Goal: Transaction & Acquisition: Purchase product/service

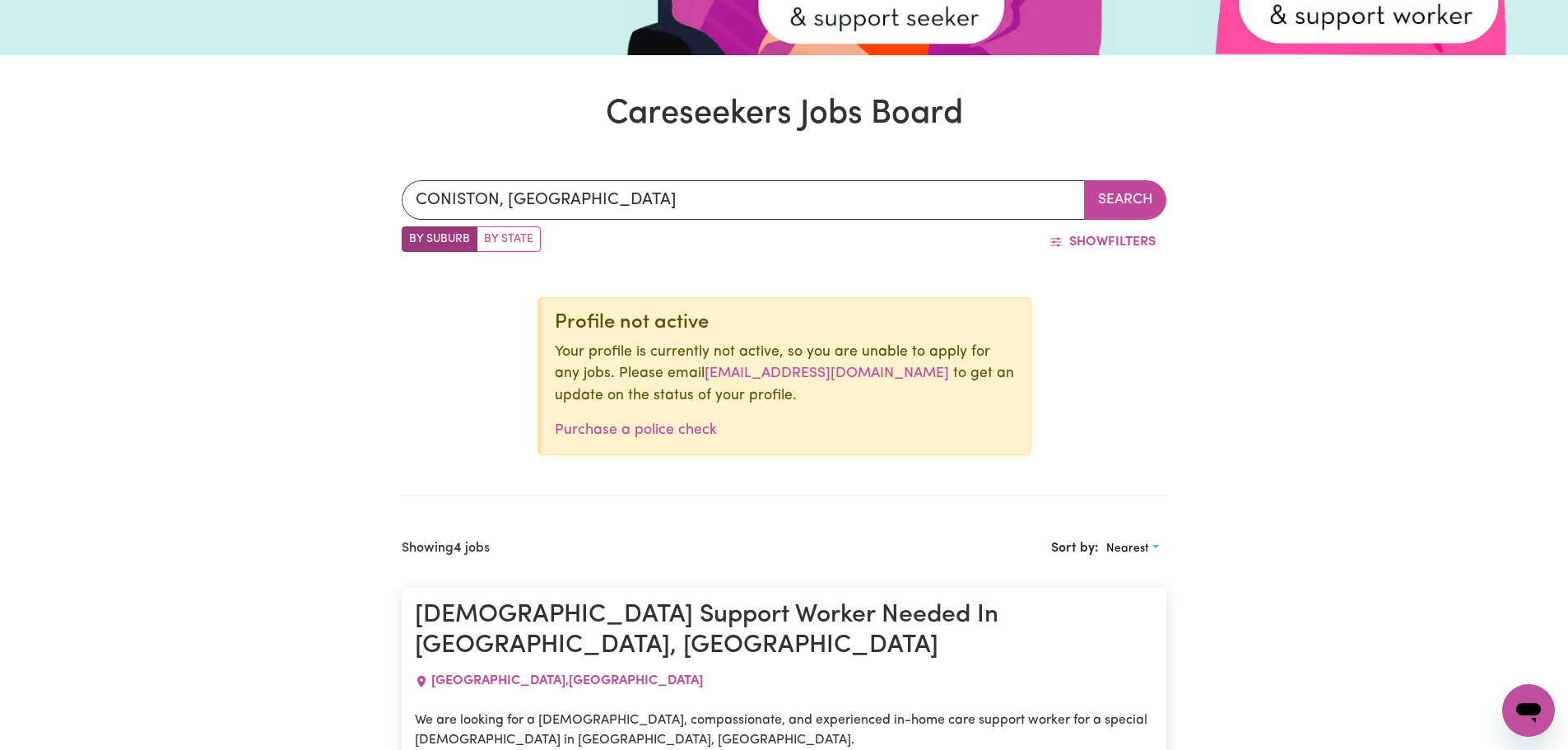
scroll to position [597, 0]
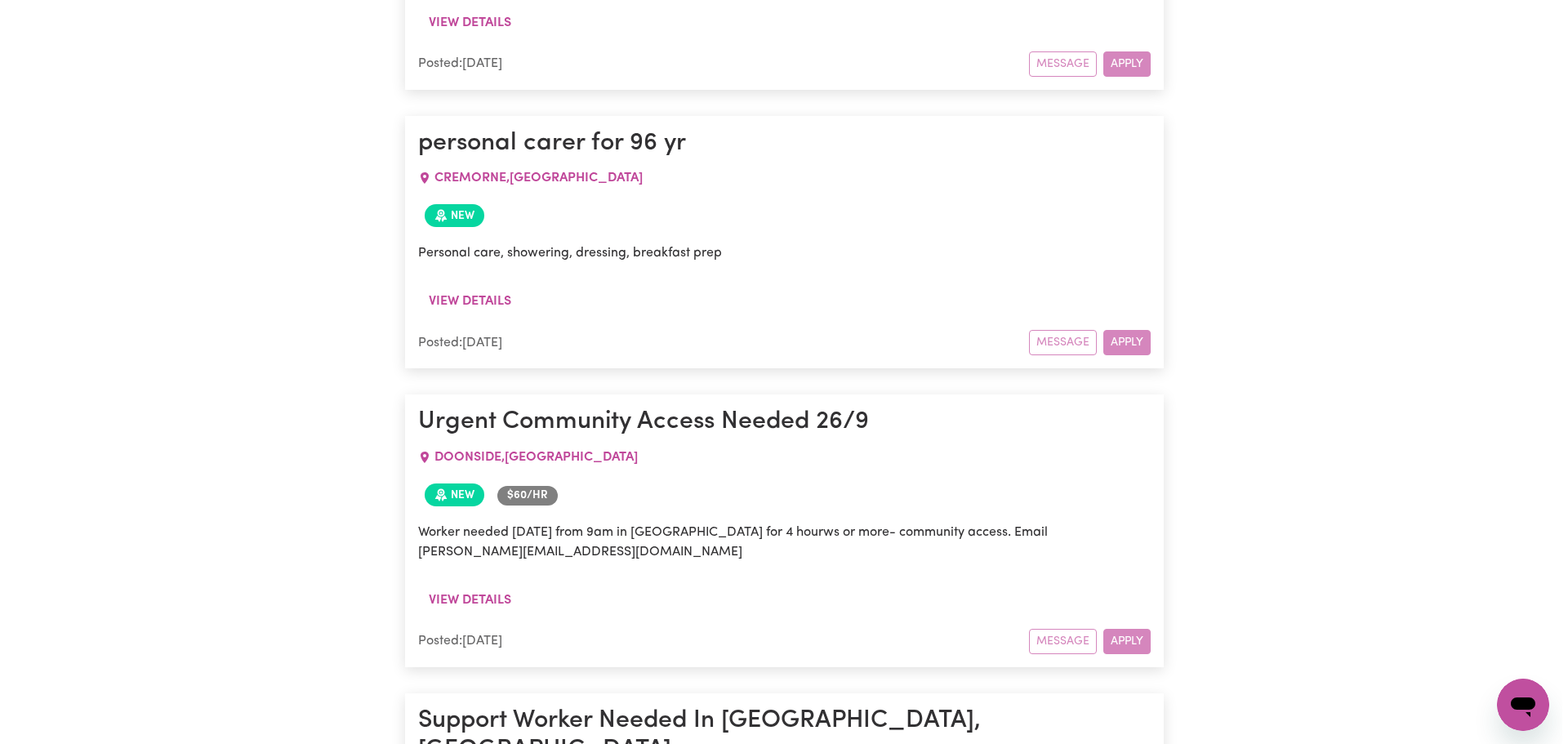
scroll to position [7366, 0]
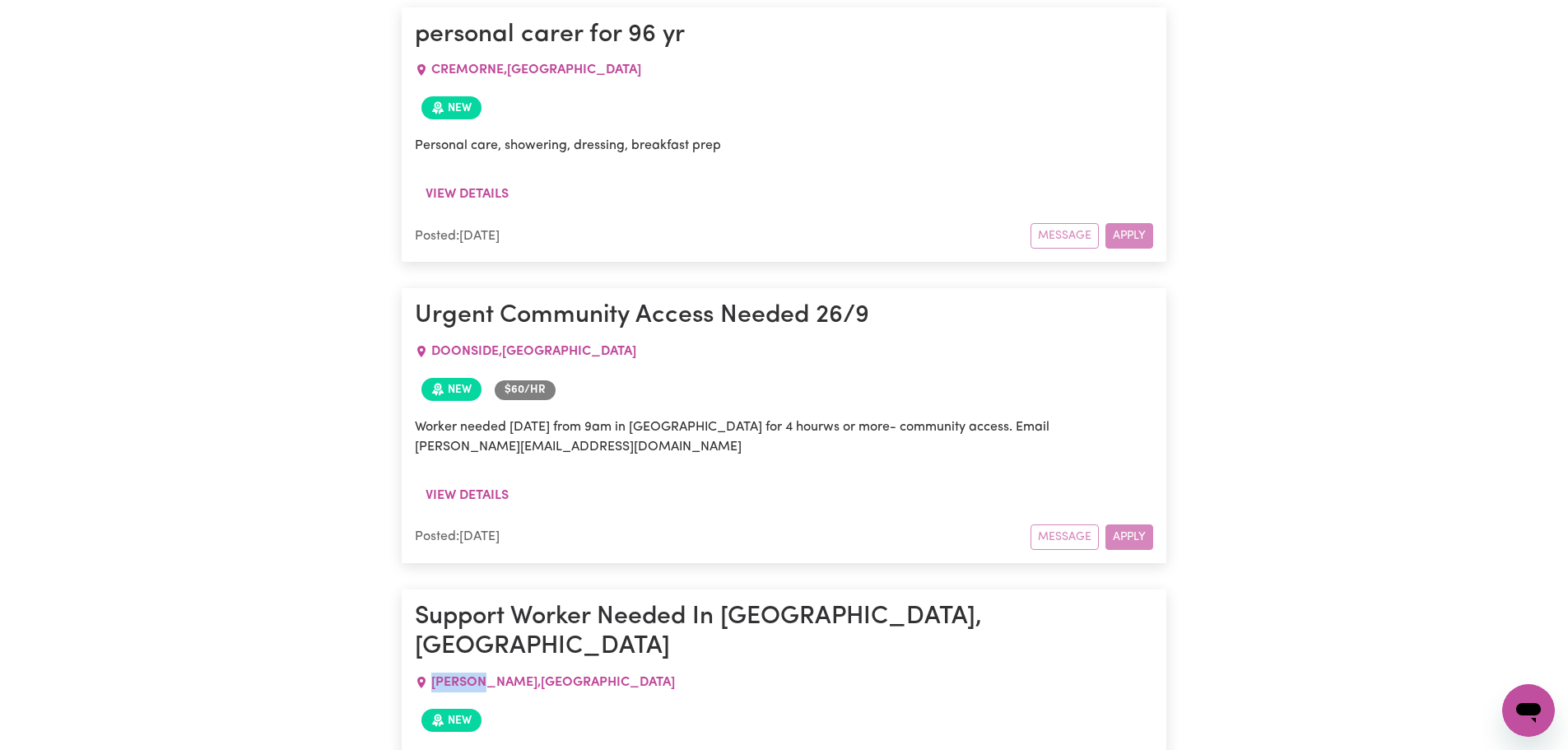
drag, startPoint x: 433, startPoint y: 157, endPoint x: 487, endPoint y: 158, distance: 54.0
click at [487, 676] on span "[PERSON_NAME] , [GEOGRAPHIC_DATA]" at bounding box center [553, 683] width 244 height 13
copy span "[PERSON_NAME]"
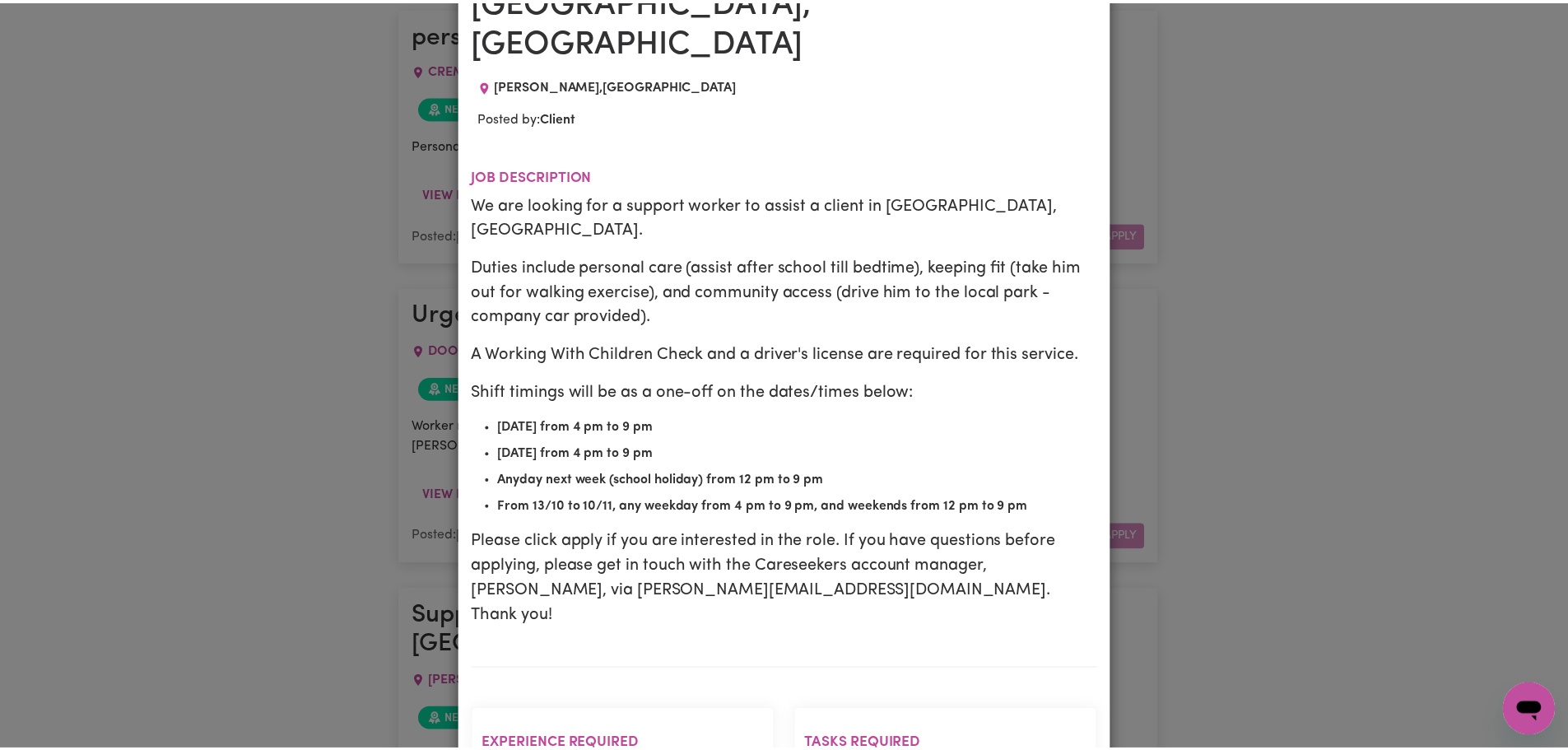
scroll to position [0, 0]
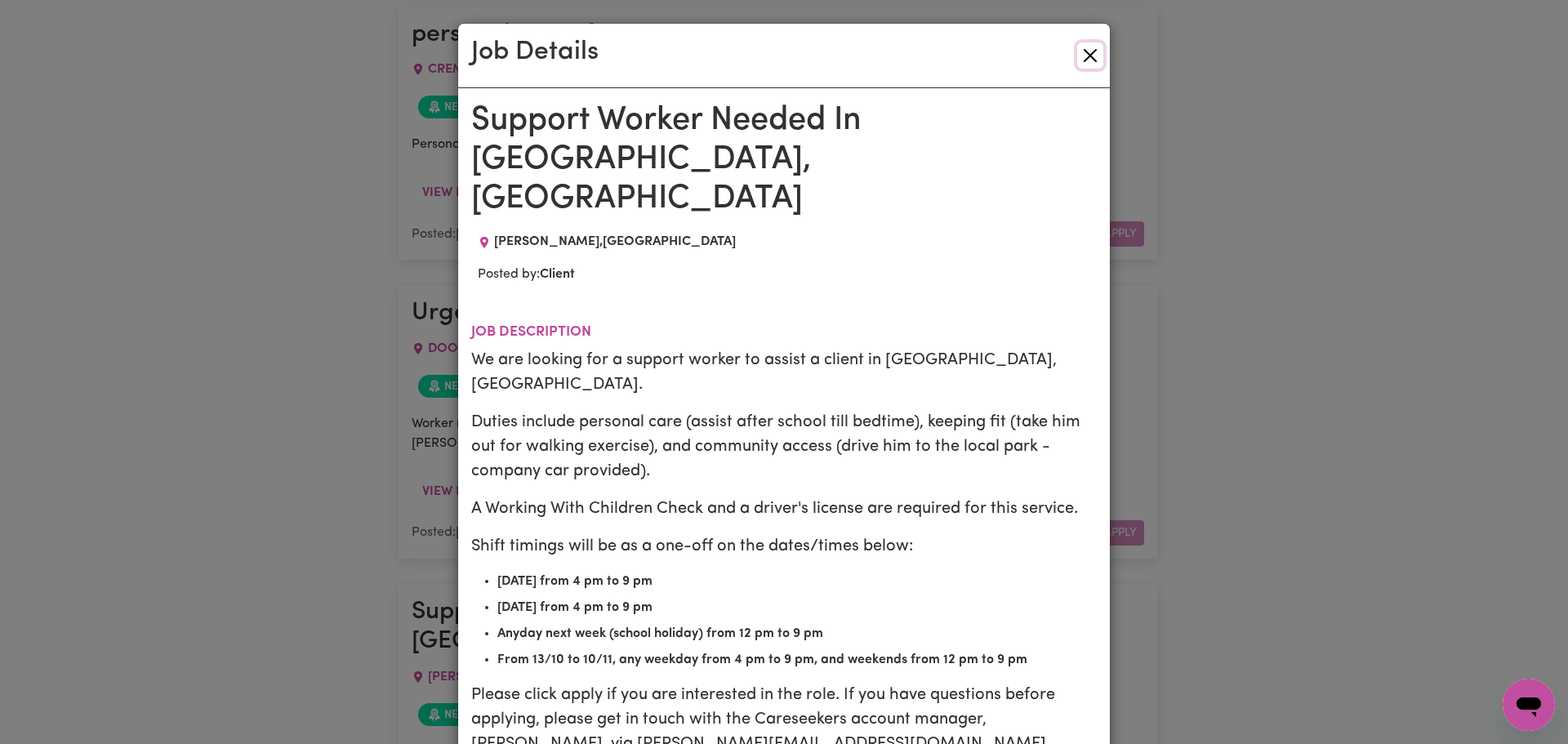
click at [1085, 48] on button "Close" at bounding box center [1090, 55] width 26 height 26
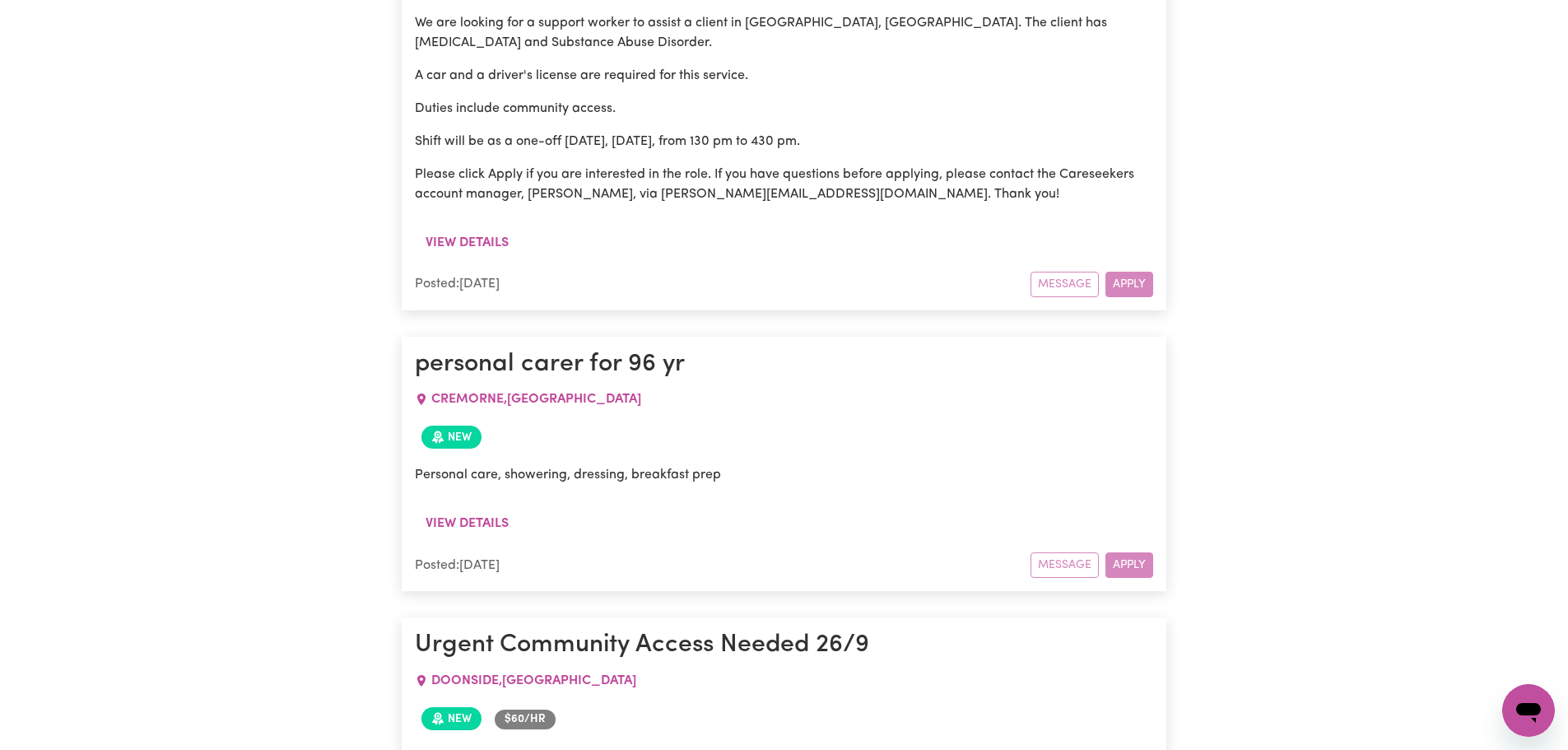
scroll to position [7014, 0]
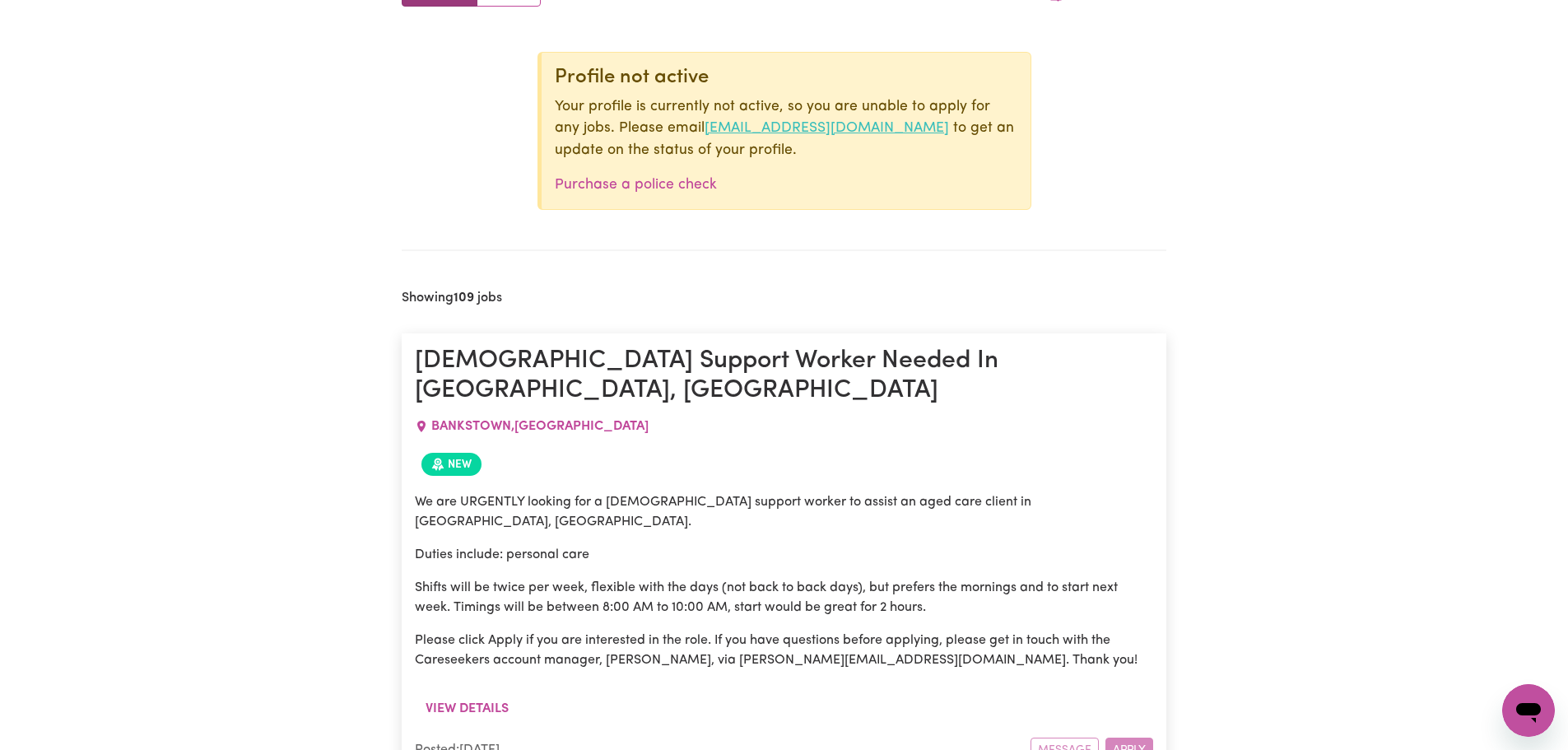
drag, startPoint x: 901, startPoint y: 132, endPoint x: 679, endPoint y: 126, distance: 222.1
click at [679, 126] on p "Your profile is currently not active, so you are unable to apply for any jobs. …" at bounding box center [786, 128] width 463 height 65
copy link "[EMAIL_ADDRESS][DOMAIN_NAME]"
